Goal: Task Accomplishment & Management: Complete application form

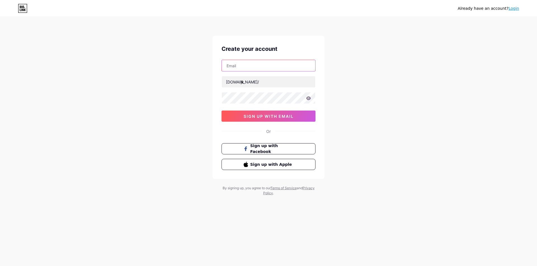
click at [247, 66] on input "text" at bounding box center [268, 65] width 93 height 11
type input "[EMAIL_ADDRESS][DOMAIN_NAME]"
click at [291, 118] on span "sign up with email" at bounding box center [268, 116] width 50 height 5
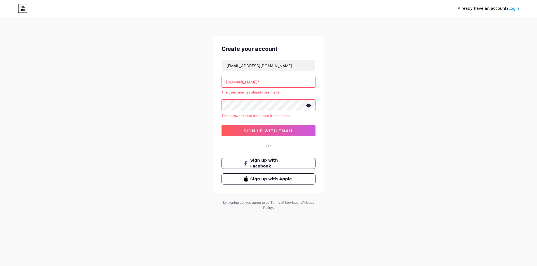
click at [268, 79] on input "jk" at bounding box center [268, 81] width 93 height 11
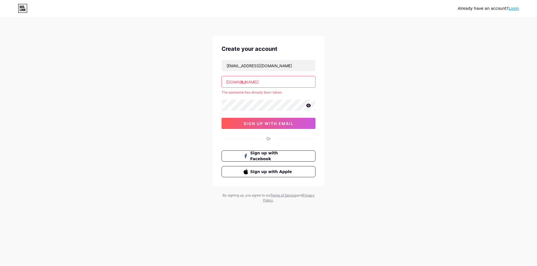
drag, startPoint x: 251, startPoint y: 104, endPoint x: 253, endPoint y: 96, distance: 8.6
click at [253, 96] on div "[EMAIL_ADDRESS][DOMAIN_NAME] [DOMAIN_NAME]/ jkd The username has already been t…" at bounding box center [268, 94] width 94 height 69
click at [270, 85] on input "jkd" at bounding box center [268, 81] width 93 height 11
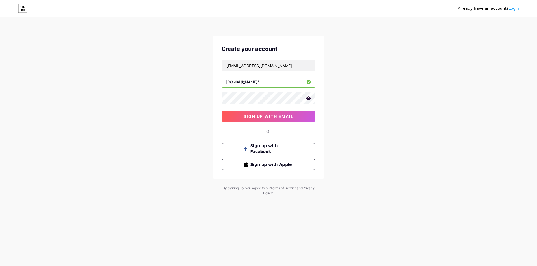
type input "jkdb"
click at [271, 117] on span "sign up with email" at bounding box center [268, 116] width 50 height 5
drag, startPoint x: 276, startPoint y: 67, endPoint x: 206, endPoint y: 65, distance: 69.6
click at [207, 65] on div "Already have an account? Login Create your account [EMAIL_ADDRESS][DOMAIN_NAME]…" at bounding box center [268, 107] width 537 height 214
click at [247, 63] on input "[EMAIL_ADDRESS][DOMAIN_NAME]" at bounding box center [268, 65] width 93 height 11
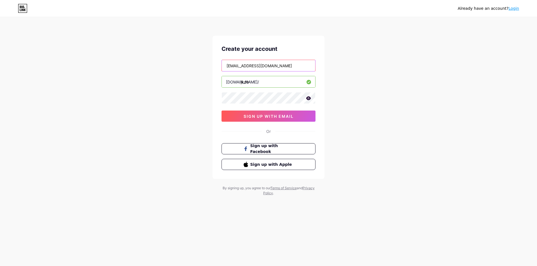
drag, startPoint x: 248, startPoint y: 66, endPoint x: 200, endPoint y: 65, distance: 48.1
click at [201, 64] on div "Already have an account? Login Create your account [EMAIL_ADDRESS][DOMAIN_NAME]…" at bounding box center [268, 107] width 537 height 214
click at [29, 99] on div "Already have an account? Login Create your account [EMAIL_ADDRESS][DOMAIN_NAME]…" at bounding box center [268, 107] width 537 height 214
click at [255, 68] on input "[EMAIL_ADDRESS][DOMAIN_NAME]" at bounding box center [268, 65] width 93 height 11
paste input "jkdbjkdb06"
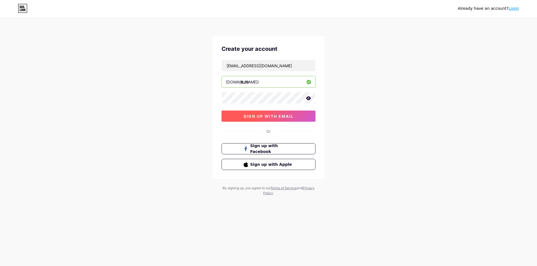
click at [271, 116] on span "sign up with email" at bounding box center [268, 116] width 50 height 5
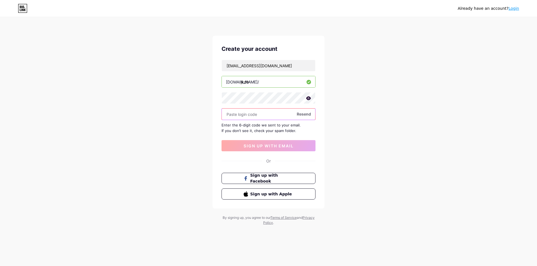
click at [275, 114] on input "text" at bounding box center [268, 114] width 93 height 11
click at [272, 66] on input "[EMAIL_ADDRESS][DOMAIN_NAME]" at bounding box center [268, 65] width 93 height 11
drag, startPoint x: 247, startPoint y: 63, endPoint x: 183, endPoint y: 59, distance: 64.1
click at [188, 58] on div "Already have an account? Login Create your account [EMAIL_ADDRESS][DOMAIN_NAME]…" at bounding box center [268, 121] width 537 height 243
type input "[EMAIL_ADDRESS][DOMAIN_NAME]"
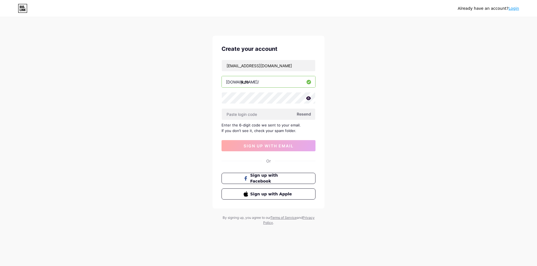
drag, startPoint x: 285, startPoint y: 82, endPoint x: 217, endPoint y: 79, distance: 68.0
click at [217, 79] on div "Create your account [EMAIL_ADDRESS][DOMAIN_NAME] [DOMAIN_NAME]/ jkdb Resend Ent…" at bounding box center [268, 122] width 112 height 173
click at [265, 82] on input "jkdb" at bounding box center [268, 81] width 93 height 11
type input "jkdbd"
click at [272, 144] on span "sign up with email" at bounding box center [268, 146] width 50 height 5
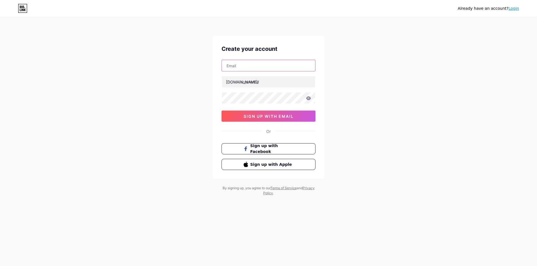
click at [241, 66] on input "text" at bounding box center [268, 65] width 93 height 11
type input "[EMAIL_ADDRESS][DOMAIN_NAME]"
click at [264, 84] on input "text" at bounding box center [268, 81] width 93 height 11
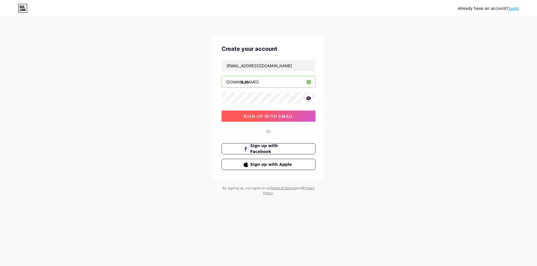
click at [277, 113] on button "sign up with email" at bounding box center [268, 116] width 94 height 11
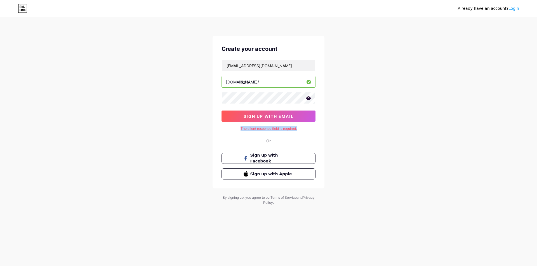
drag, startPoint x: 236, startPoint y: 129, endPoint x: 303, endPoint y: 129, distance: 66.2
click at [302, 129] on div "The client response field is required." at bounding box center [268, 128] width 94 height 5
click at [303, 129] on div "The client response field is required." at bounding box center [268, 128] width 94 height 5
drag, startPoint x: 302, startPoint y: 125, endPoint x: 267, endPoint y: 125, distance: 35.2
click at [267, 125] on div "Create your account denemeg28@gmail.com bio.link/ jkdb sign up with email The c…" at bounding box center [268, 112] width 112 height 153
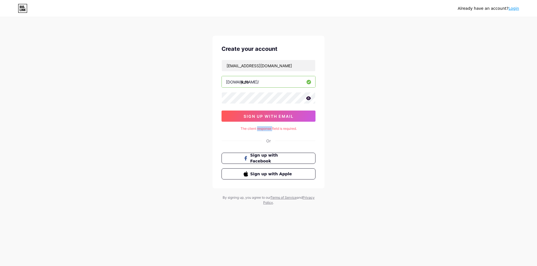
click at [267, 125] on div "Create your account denemeg28@gmail.com bio.link/ jkdb sign up with email The c…" at bounding box center [268, 112] width 112 height 153
click at [255, 85] on input "jkdb" at bounding box center [268, 81] width 93 height 11
click at [346, 129] on div "Already have an account? Login Create your account denemeg28@gmail.com bio.link…" at bounding box center [268, 111] width 537 height 223
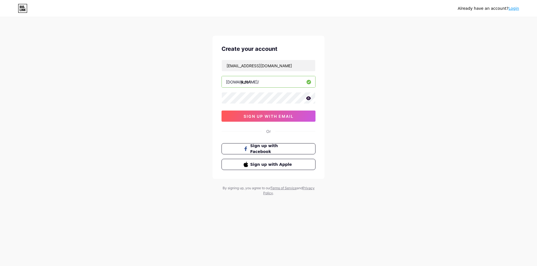
click at [308, 99] on icon at bounding box center [308, 98] width 5 height 4
click at [287, 115] on span "sign up with email" at bounding box center [268, 116] width 50 height 5
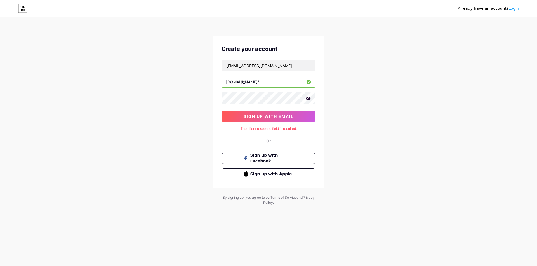
click at [271, 87] on input "jkdb1" at bounding box center [268, 81] width 93 height 11
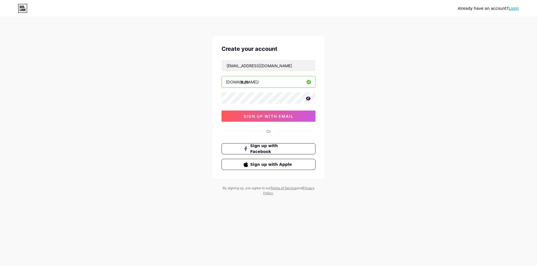
type input "jkdb"
click at [283, 117] on span "sign up with email" at bounding box center [268, 116] width 50 height 5
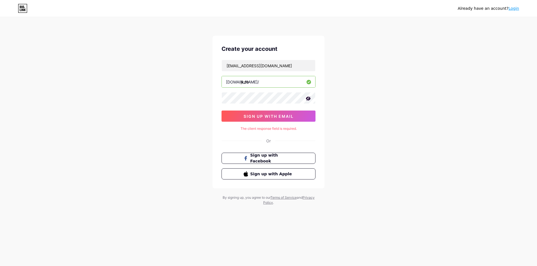
click at [260, 78] on input "jkdb" at bounding box center [268, 81] width 93 height 11
click at [280, 114] on span "sign up with email" at bounding box center [268, 116] width 50 height 5
drag, startPoint x: 232, startPoint y: 129, endPoint x: 324, endPoint y: 132, distance: 92.0
click at [324, 132] on div "Already have an account? Login Create your account denemeg28@gmail.com bio.link…" at bounding box center [268, 111] width 537 height 223
copy div "The client response field is required. Or"
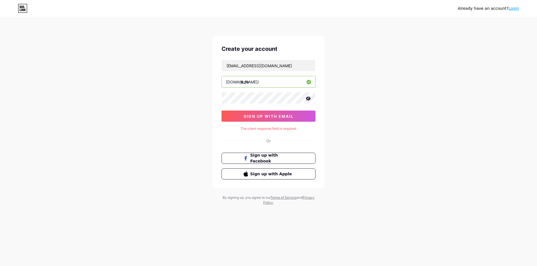
click at [287, 130] on div "The client response field is required." at bounding box center [268, 128] width 94 height 5
click at [308, 97] on icon at bounding box center [308, 99] width 5 height 4
click at [308, 97] on icon at bounding box center [308, 98] width 5 height 4
click at [286, 79] on input "jkdb" at bounding box center [268, 81] width 93 height 11
click at [281, 70] on input "[EMAIL_ADDRESS][DOMAIN_NAME]" at bounding box center [268, 65] width 93 height 11
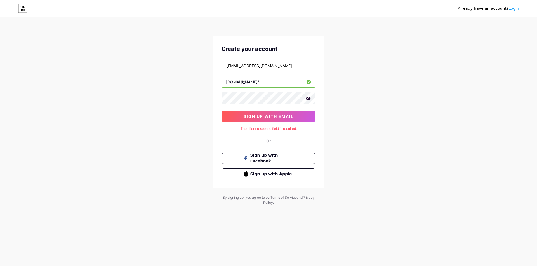
drag, startPoint x: 281, startPoint y: 65, endPoint x: 179, endPoint y: 68, distance: 102.9
click at [184, 67] on div "Already have an account? Login Create your account denemeg28@gmail.com bio.link…" at bounding box center [268, 111] width 537 height 223
type input "[EMAIL_ADDRESS][DOMAIN_NAME]"
click at [331, 96] on div "Already have an account? Login Create your account denemeg28@gmail.com bio.link…" at bounding box center [268, 111] width 537 height 223
click at [278, 117] on span "sign up with email" at bounding box center [268, 116] width 50 height 5
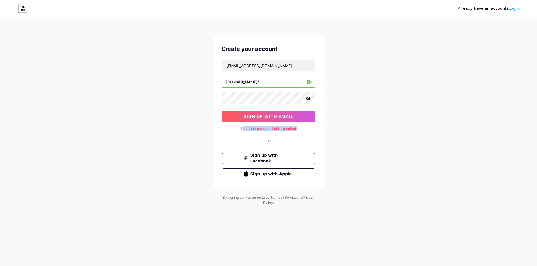
drag, startPoint x: 257, startPoint y: 128, endPoint x: 313, endPoint y: 130, distance: 55.9
click at [311, 129] on div "The client response field is required." at bounding box center [268, 128] width 94 height 5
